Goal: Task Accomplishment & Management: Complete application form

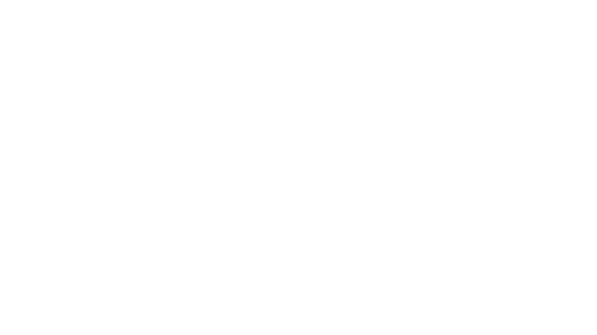
click at [404, 0] on html "Overview | Catalyst | Cloverly 180,000" at bounding box center [298, 0] width 597 height 0
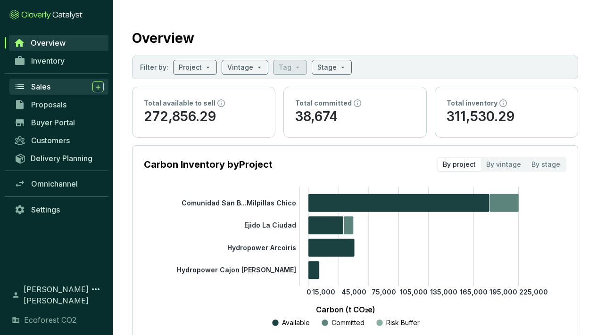
click at [42, 87] on span "Sales" at bounding box center [40, 86] width 19 height 9
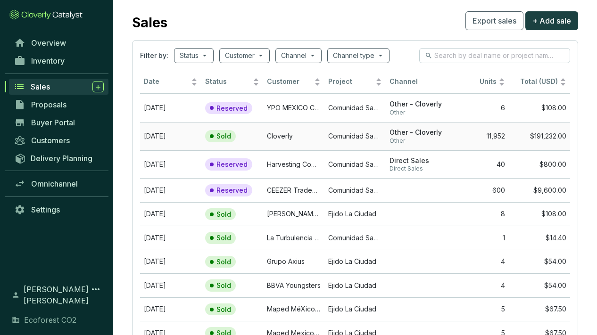
scroll to position [17, 0]
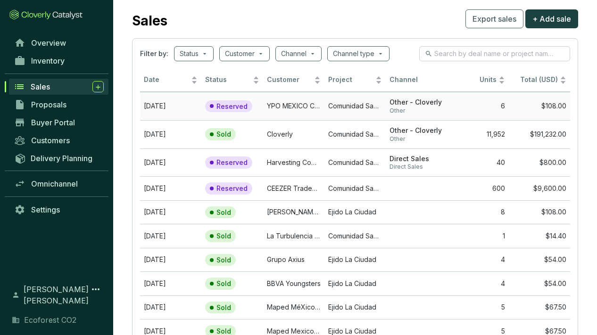
click at [400, 107] on span "Other" at bounding box center [416, 111] width 54 height 8
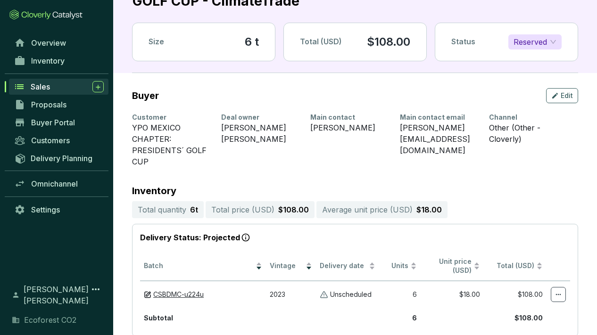
scroll to position [42, 0]
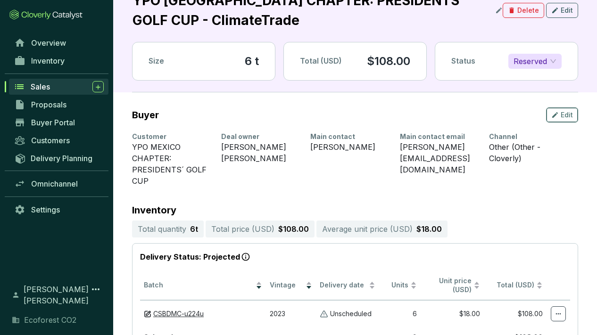
click at [565, 116] on span "Edit" at bounding box center [567, 114] width 12 height 9
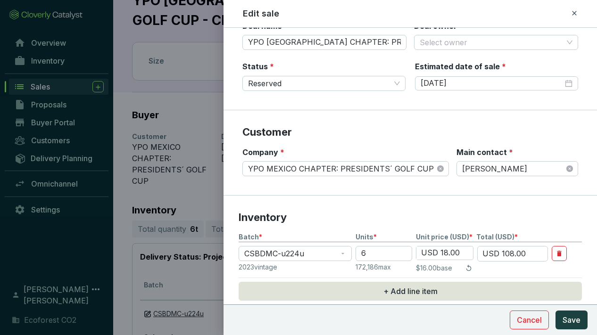
scroll to position [0, 0]
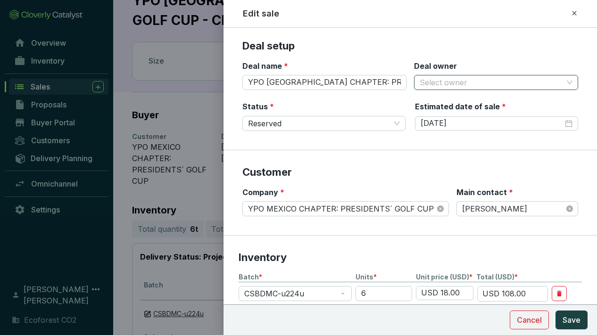
click at [531, 83] on input "Deal owner" at bounding box center [491, 82] width 143 height 14
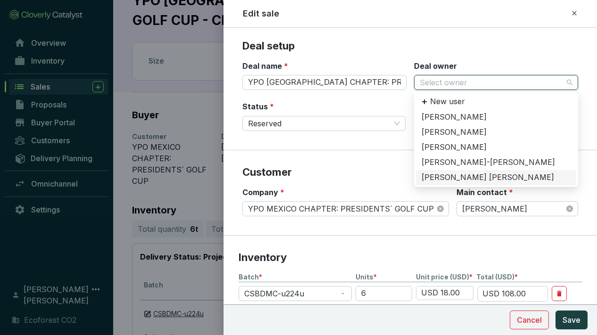
click at [459, 178] on div "[PERSON_NAME] [PERSON_NAME]" at bounding box center [496, 178] width 149 height 10
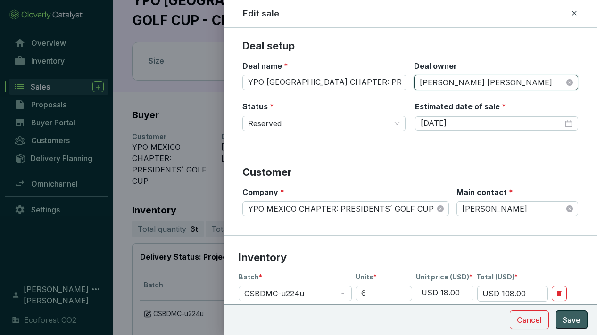
click at [574, 318] on span "Save" at bounding box center [572, 320] width 18 height 11
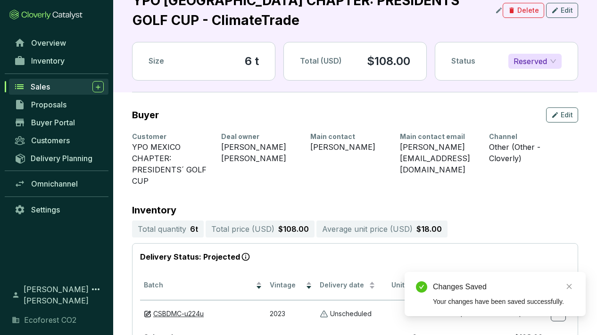
click at [44, 87] on span "Sales" at bounding box center [40, 86] width 19 height 9
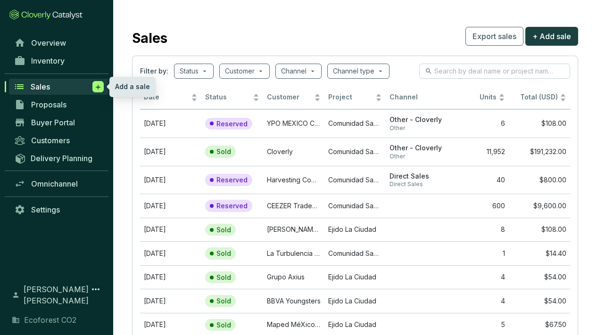
click at [103, 84] on span at bounding box center [97, 86] width 11 height 11
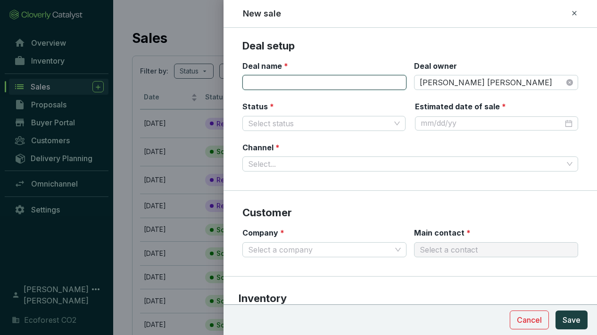
click at [291, 82] on input "Deal name *" at bounding box center [324, 82] width 164 height 15
paste input "YPO [GEOGRAPHIC_DATA] CHAPTER: PRESIDENTS´ RETREAT 2025"
type input "YPO [GEOGRAPHIC_DATA] CHAPTER: PRESIDENTS´ RETREAT 2025 - Climate Trade"
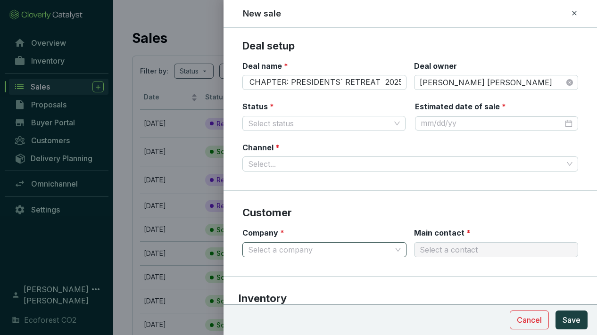
click at [323, 251] on input "Company *" at bounding box center [319, 250] width 143 height 14
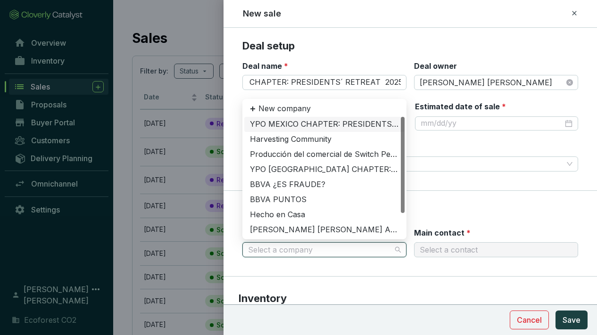
scroll to position [0, 0]
click at [274, 108] on p "New company" at bounding box center [284, 109] width 52 height 10
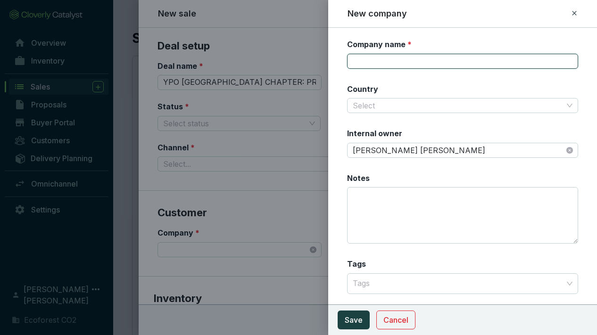
click at [397, 60] on input "Company name *" at bounding box center [462, 61] width 231 height 15
paste input "YPO [GEOGRAPHIC_DATA] CHAPTER: PRESIDENTS´ RETREAT 2025"
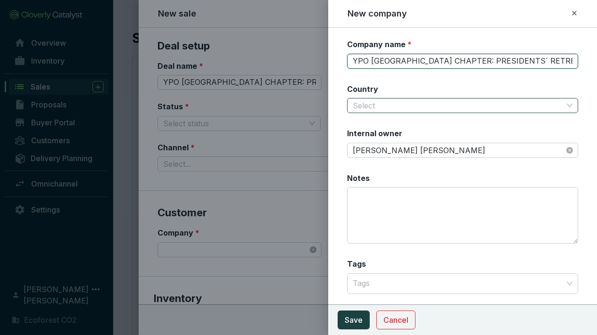
type input "YPO [GEOGRAPHIC_DATA] CHAPTER: PRESIDENTS´ RETREAT 2025"
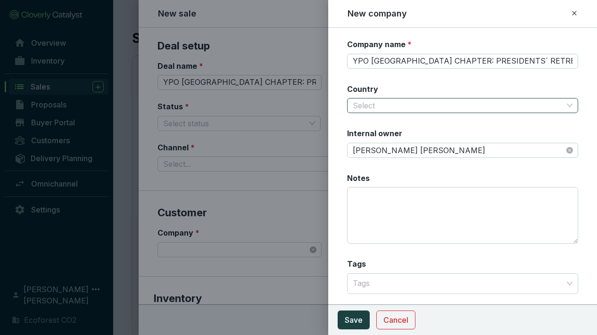
click at [396, 108] on input "Country" at bounding box center [458, 106] width 210 height 14
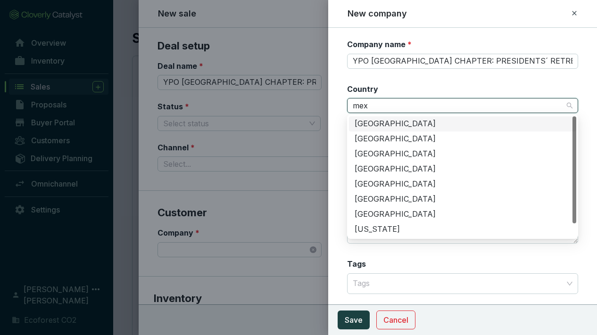
type input "mexi"
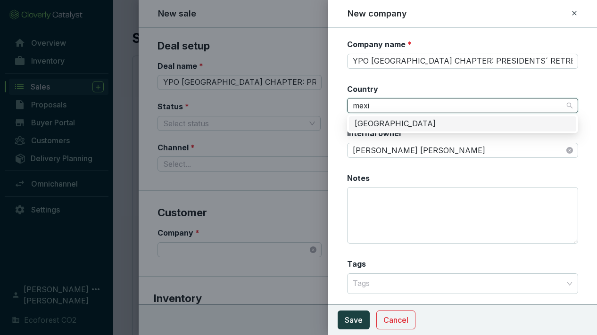
click at [392, 126] on div "[GEOGRAPHIC_DATA]" at bounding box center [463, 124] width 216 height 10
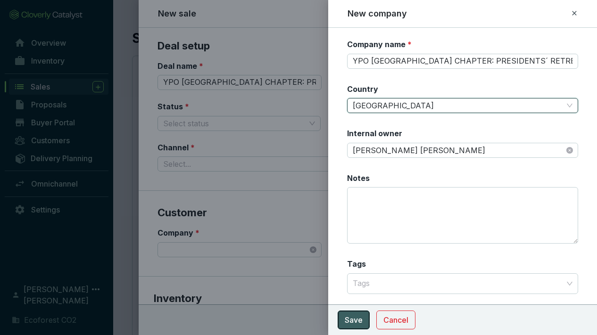
click at [359, 315] on span "Save" at bounding box center [354, 320] width 18 height 11
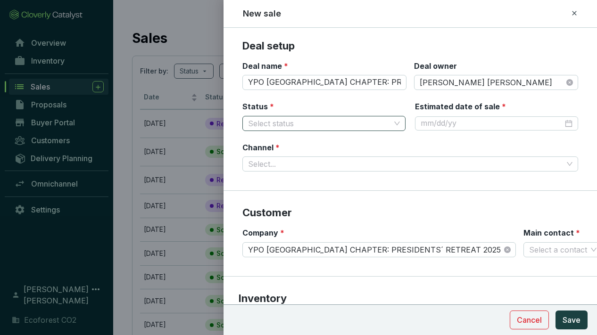
click at [398, 121] on span at bounding box center [324, 123] width 152 height 14
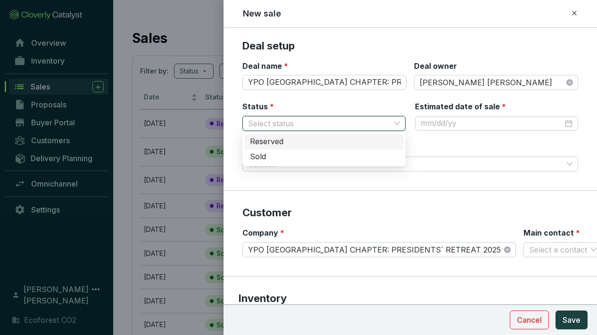
click at [315, 143] on div "Reserved" at bounding box center [324, 142] width 148 height 10
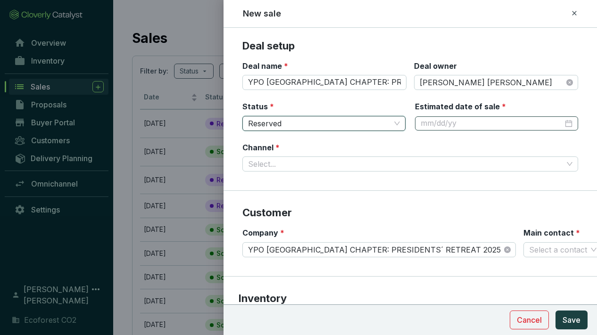
click at [568, 121] on div at bounding box center [497, 123] width 152 height 10
click at [569, 122] on div at bounding box center [497, 123] width 152 height 10
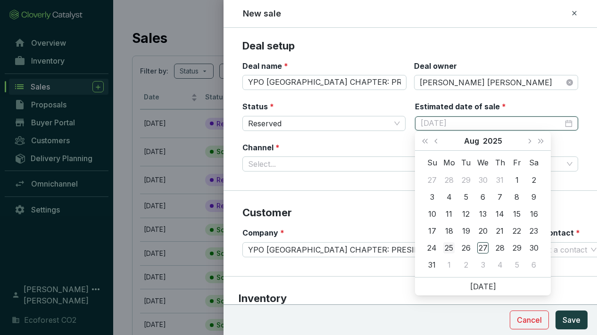
type input "[DATE]"
click at [448, 246] on div "25" at bounding box center [448, 247] width 11 height 11
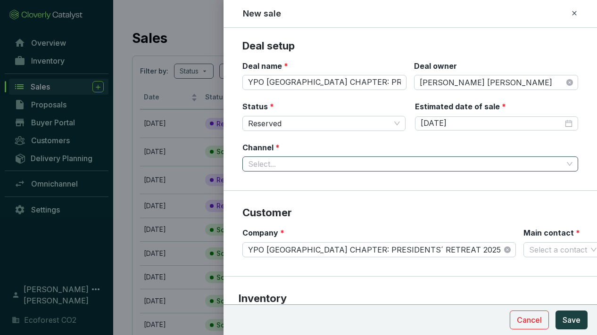
click at [461, 161] on input "Channel *" at bounding box center [405, 164] width 315 height 14
click at [567, 164] on span at bounding box center [410, 164] width 324 height 14
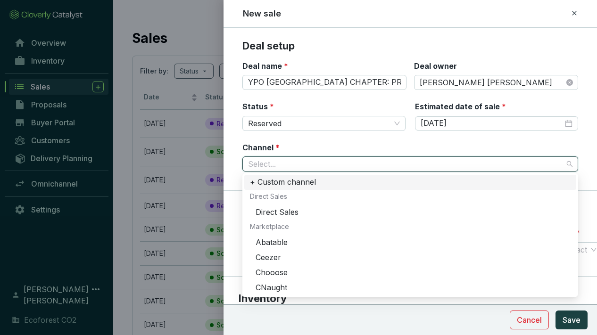
click at [252, 182] on div "+ Custom channel" at bounding box center [410, 182] width 321 height 10
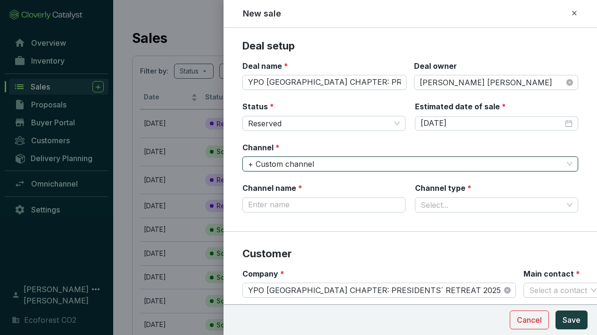
type input "C"
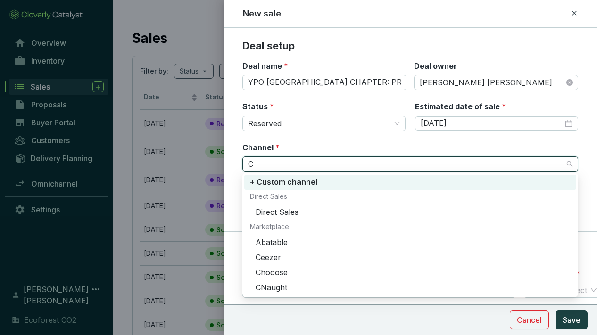
click at [259, 179] on div "+ Custom channel" at bounding box center [410, 182] width 321 height 10
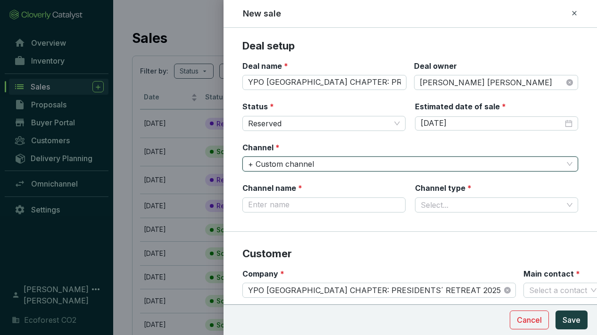
click at [269, 166] on span "+ Custom channel" at bounding box center [410, 164] width 324 height 14
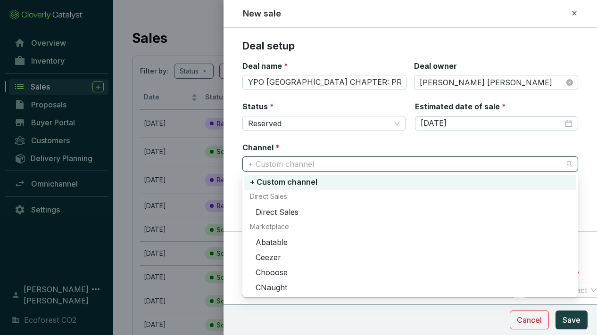
click at [271, 182] on div "+ Custom channel" at bounding box center [410, 182] width 321 height 10
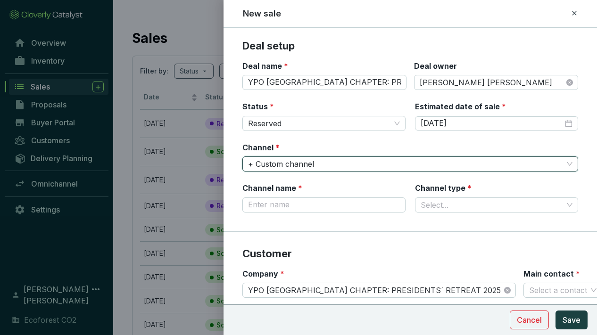
click at [303, 162] on span "+ Custom channel" at bounding box center [410, 164] width 324 height 14
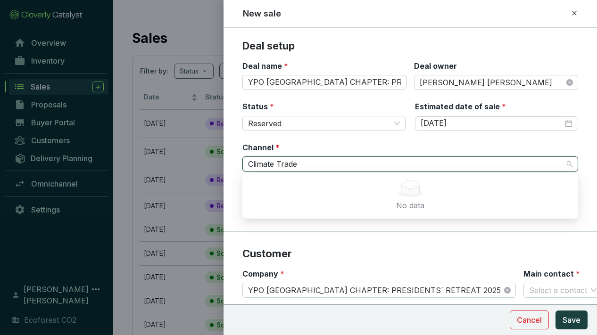
type input "Climate Trade"
click at [355, 151] on div "Channel * + Custom channel" at bounding box center [410, 157] width 336 height 30
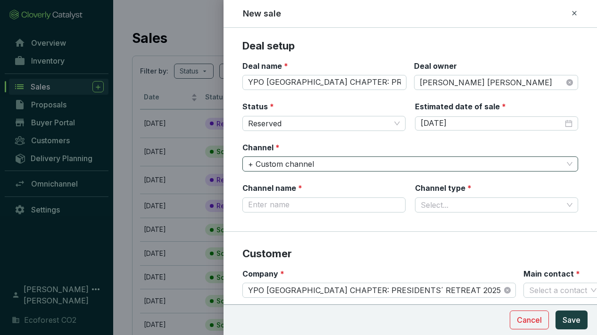
click at [331, 165] on span "+ Custom channel" at bounding box center [410, 164] width 324 height 14
click at [480, 171] on section "Deal setup Deal name * YPO [GEOGRAPHIC_DATA] CHAPTER: PRESIDENTS´ RETREAT 2025 …" at bounding box center [410, 135] width 373 height 193
click at [463, 170] on span "+ Custom channel" at bounding box center [410, 164] width 324 height 14
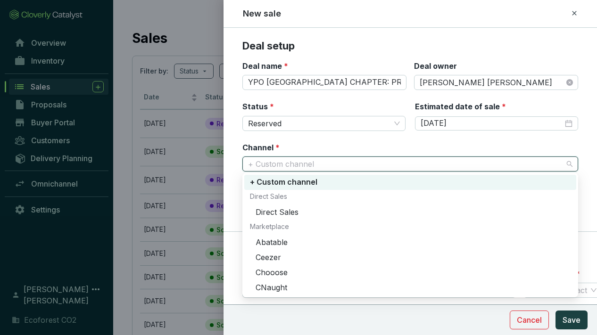
click at [345, 179] on div "+ Custom channel" at bounding box center [410, 182] width 321 height 10
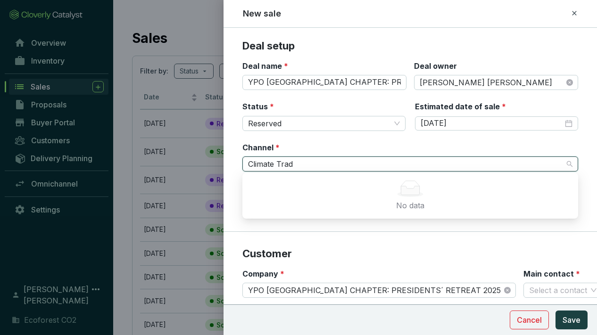
type input "Climate Trade"
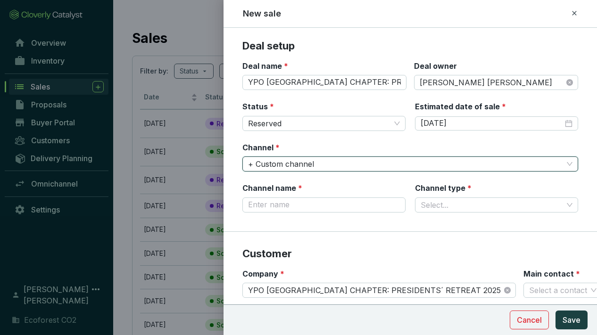
click at [250, 162] on span "+ Custom channel" at bounding box center [410, 164] width 324 height 14
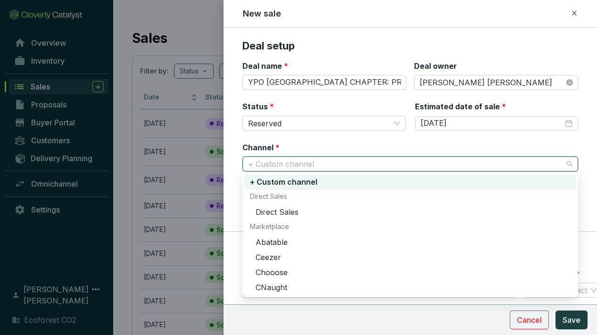
click at [262, 184] on div "+ Custom channel" at bounding box center [410, 182] width 321 height 10
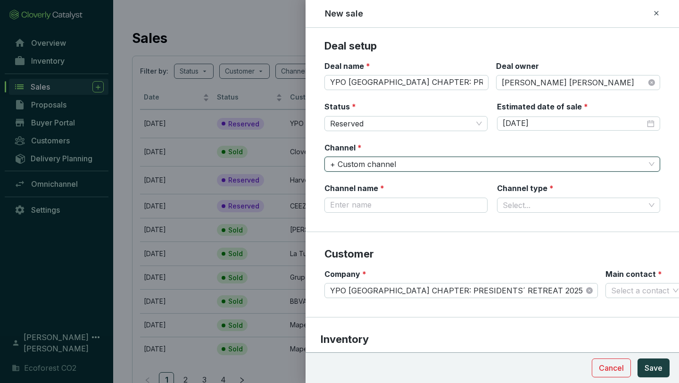
click at [393, 163] on span "+ Custom channel" at bounding box center [492, 164] width 324 height 14
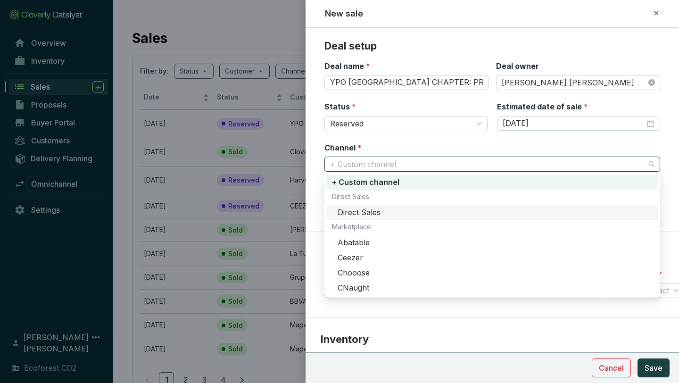
click at [354, 212] on div "Direct Sales" at bounding box center [495, 212] width 315 height 10
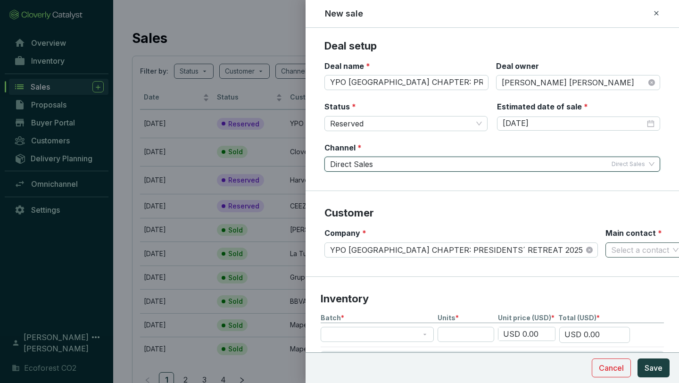
click at [597, 248] on input "Main contact *" at bounding box center [640, 250] width 58 height 14
click at [572, 272] on p "New contact" at bounding box center [588, 270] width 46 height 10
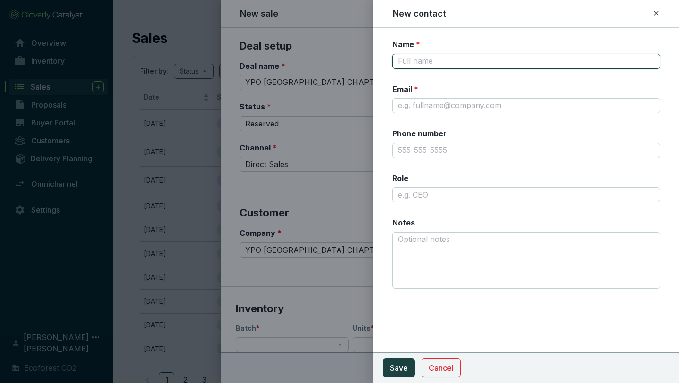
click at [500, 59] on input "Name *" at bounding box center [526, 61] width 268 height 15
type input "[PERSON_NAME]"
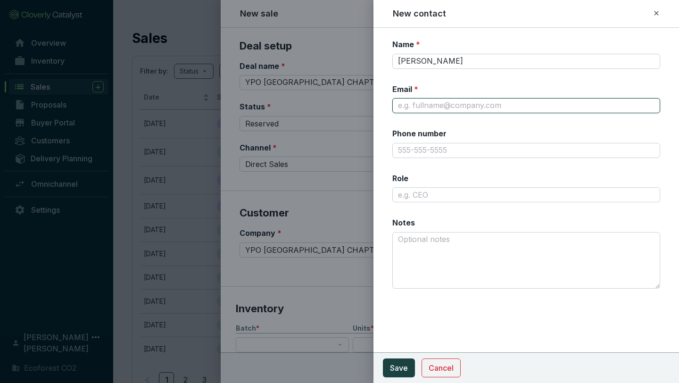
click at [453, 111] on input "Email *" at bounding box center [526, 105] width 268 height 15
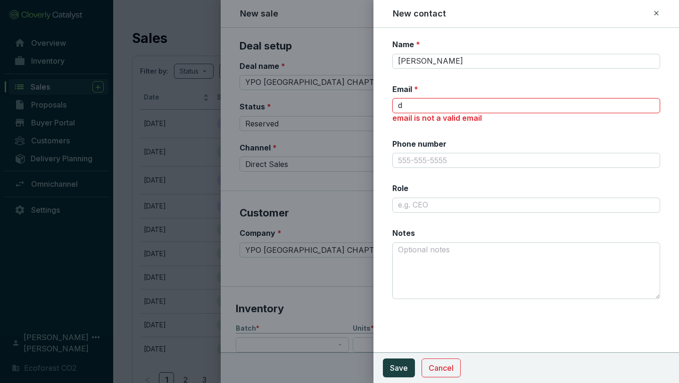
type input "[PERSON_NAME][EMAIL_ADDRESS][DOMAIN_NAME]"
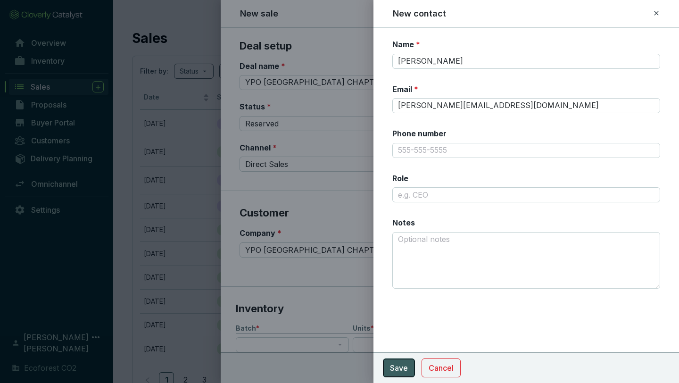
click at [402, 335] on button "Save" at bounding box center [399, 367] width 32 height 19
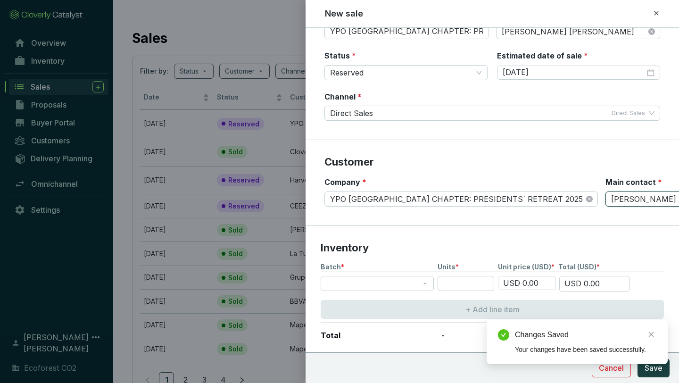
scroll to position [76, 0]
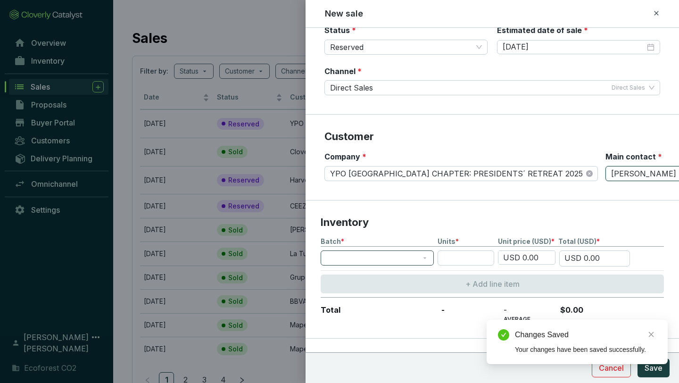
click at [424, 258] on span at bounding box center [377, 258] width 102 height 14
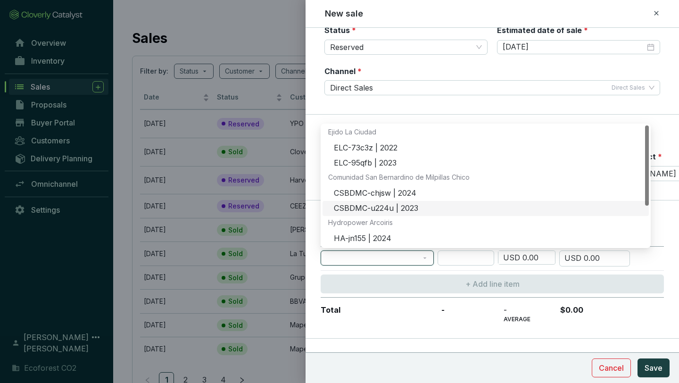
click at [372, 209] on div "CSBDMC-u224u | 2023" at bounding box center [488, 208] width 309 height 10
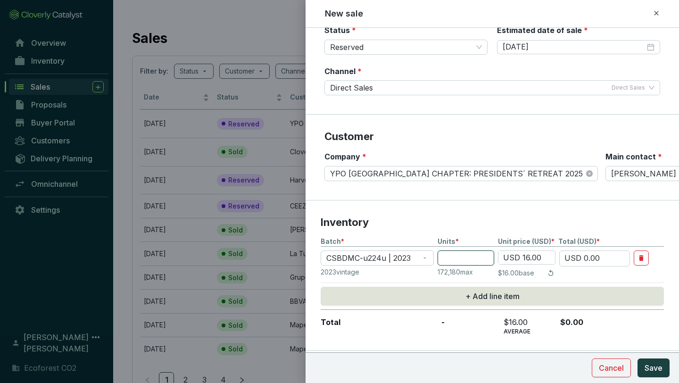
click at [466, 254] on input "number" at bounding box center [466, 257] width 57 height 15
type input "1"
type input "USD 16.00"
type input "18"
type input "USD 288.00"
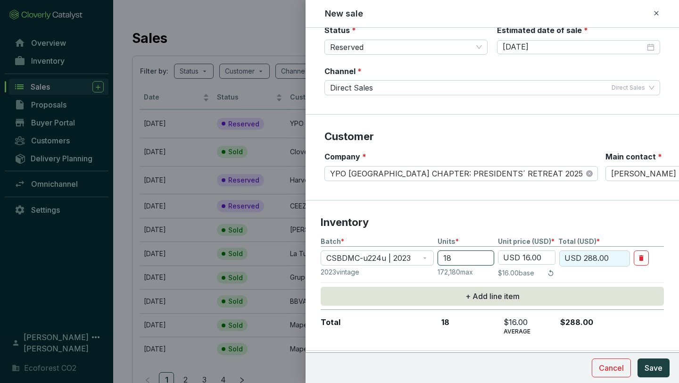
type input "18"
click at [528, 258] on input "USD 16.00" at bounding box center [526, 257] width 57 height 13
type input "USD 1.00"
type input "USD 18.00"
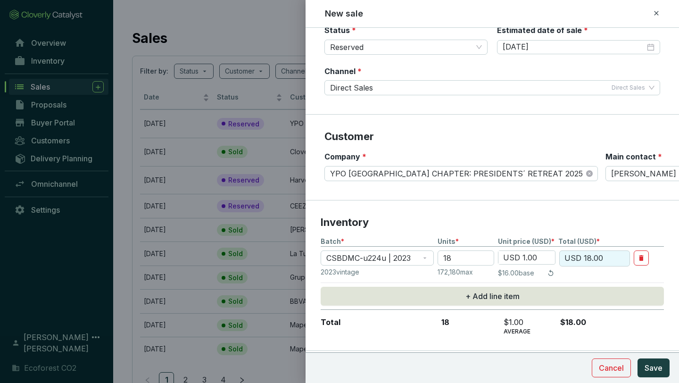
type input "USD 324.00"
type input "USD 18.00"
click at [505, 223] on p "Inventory" at bounding box center [492, 222] width 343 height 14
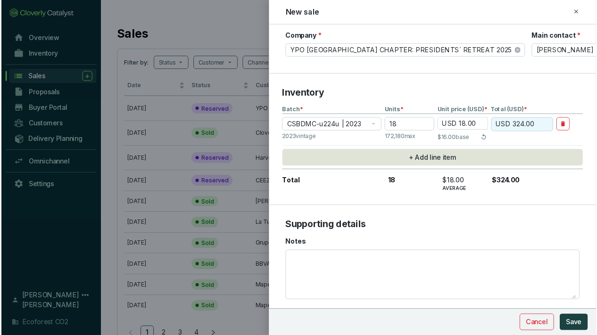
scroll to position [218, 0]
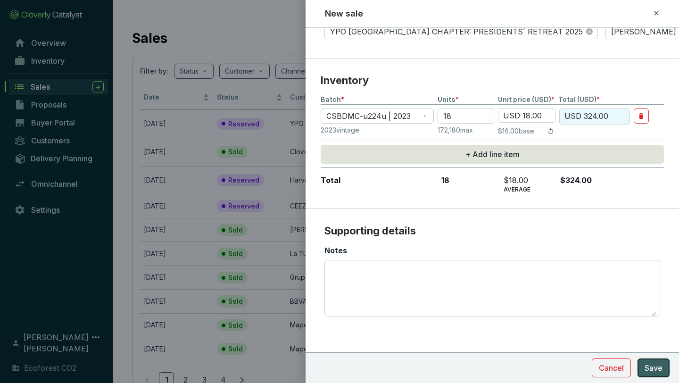
click at [597, 335] on span "Save" at bounding box center [654, 367] width 18 height 11
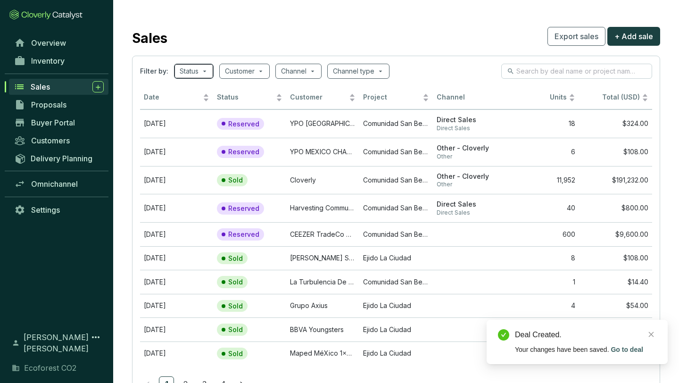
click at [204, 71] on span at bounding box center [194, 71] width 28 height 14
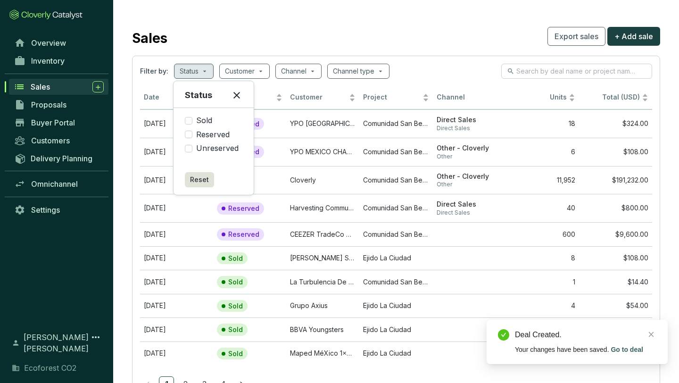
click at [236, 91] on icon at bounding box center [236, 95] width 11 height 11
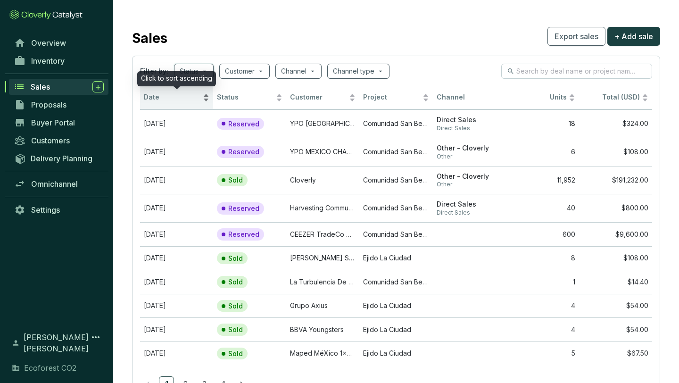
click at [206, 94] on div "Date" at bounding box center [177, 97] width 66 height 11
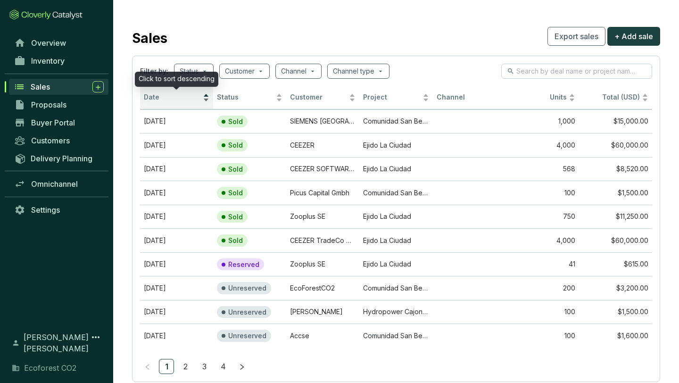
click at [207, 99] on div "Date" at bounding box center [177, 97] width 66 height 11
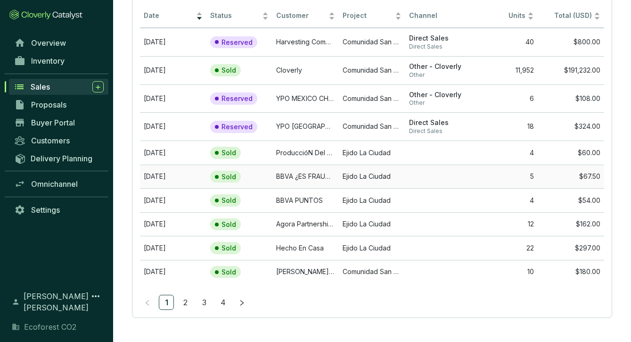
scroll to position [82, 0]
click at [185, 298] on link "2" at bounding box center [185, 302] width 14 height 14
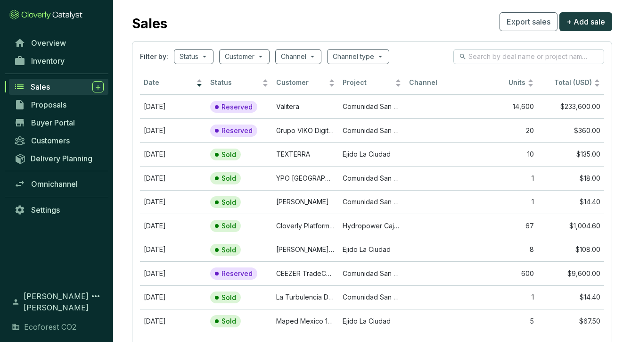
scroll to position [13, 0]
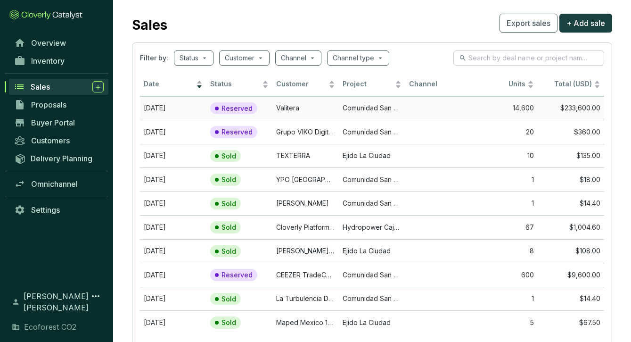
click at [235, 108] on p "Reserved" at bounding box center [237, 108] width 31 height 8
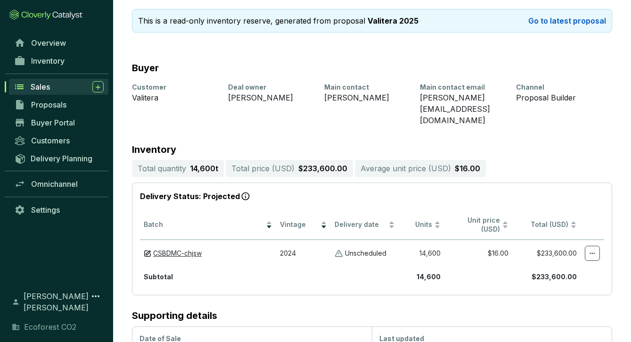
scroll to position [127, 0]
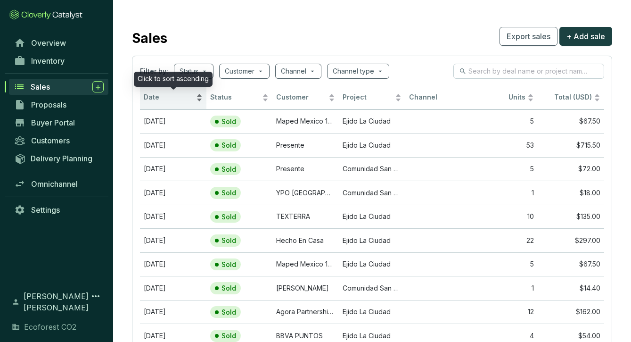
click at [199, 97] on div "Date" at bounding box center [173, 97] width 59 height 11
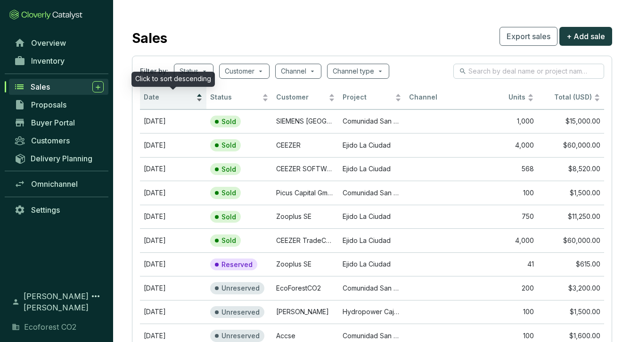
click at [200, 100] on div "Date" at bounding box center [173, 97] width 59 height 11
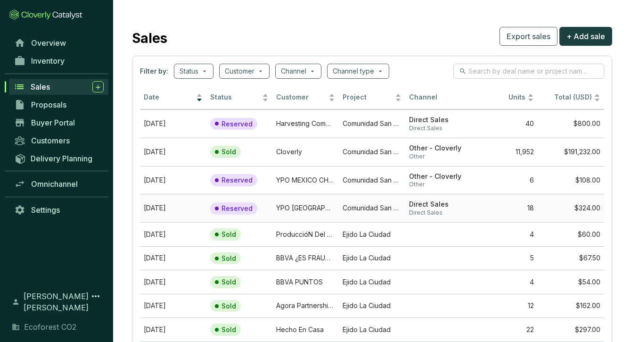
click at [465, 211] on span "Direct Sales" at bounding box center [438, 213] width 59 height 8
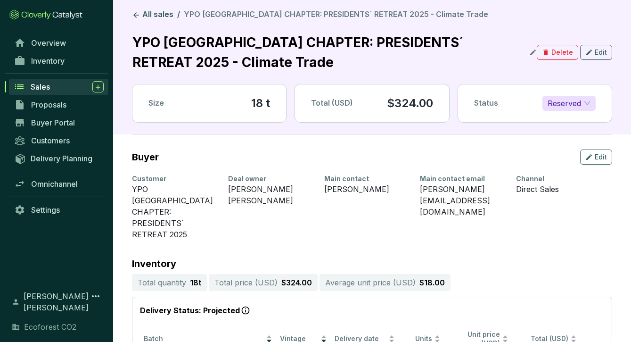
scroll to position [1, 0]
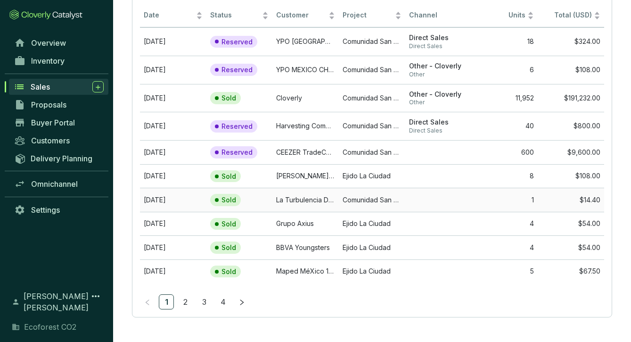
scroll to position [62, 0]
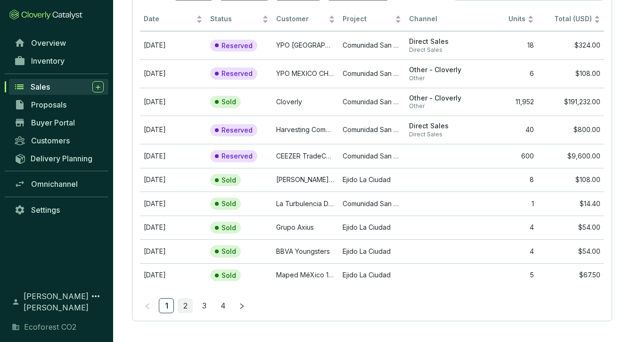
click at [183, 306] on link "2" at bounding box center [185, 305] width 14 height 14
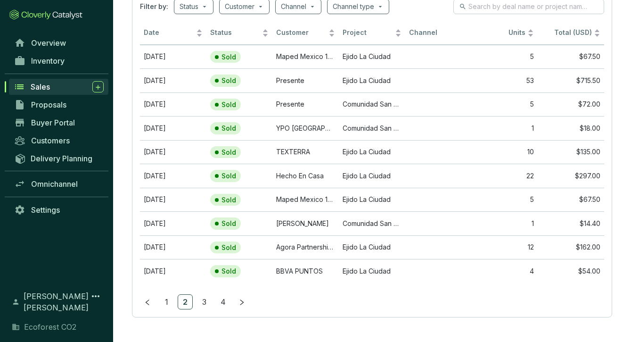
scroll to position [64, 0]
click at [204, 303] on link "3" at bounding box center [204, 302] width 14 height 14
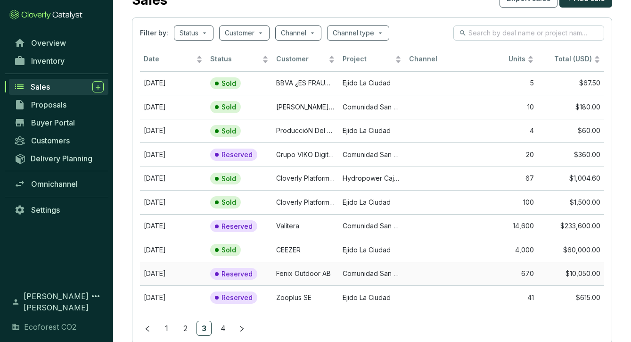
scroll to position [46, 0]
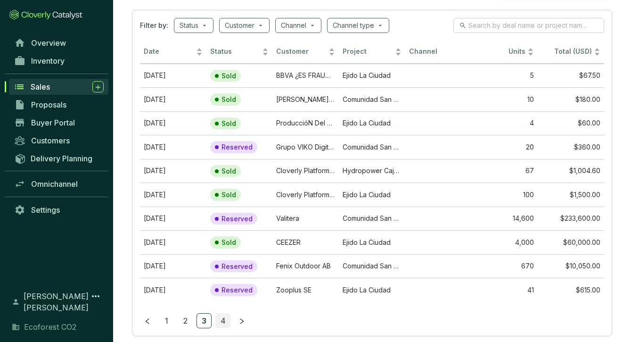
click at [218, 317] on link "4" at bounding box center [223, 321] width 14 height 14
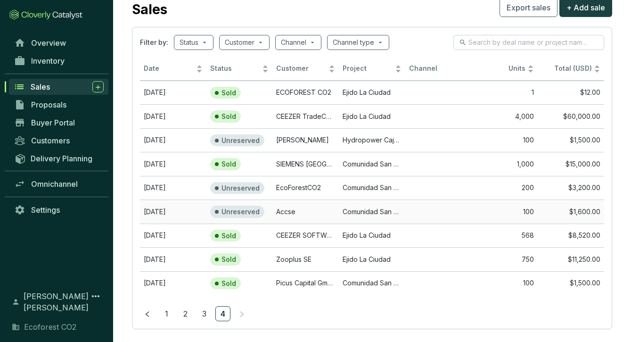
scroll to position [33, 0]
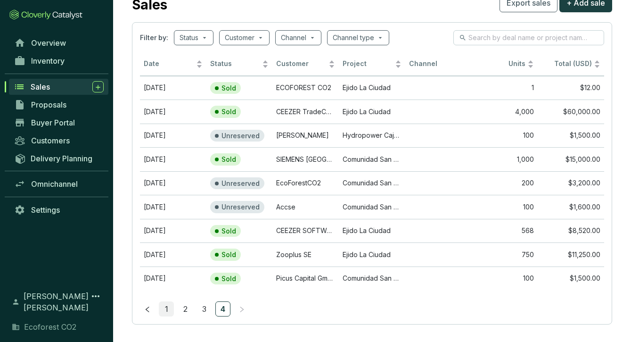
click at [170, 307] on link "1" at bounding box center [166, 309] width 14 height 14
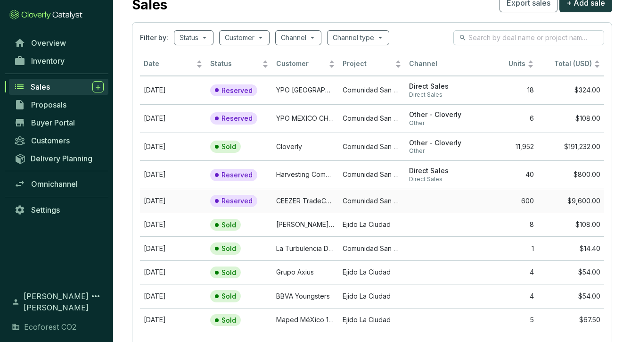
scroll to position [10, 0]
